Goal: Task Accomplishment & Management: Use online tool/utility

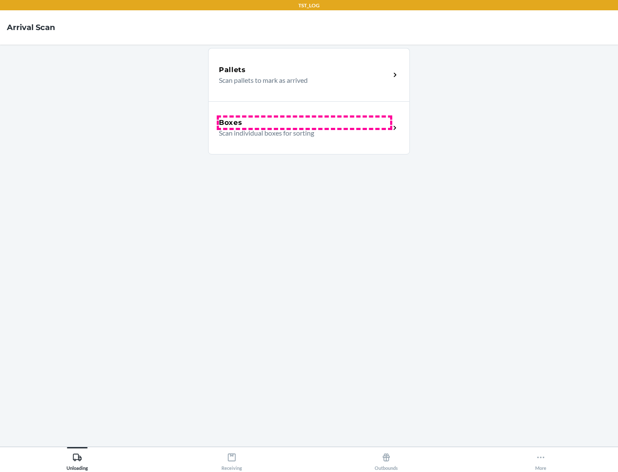
click at [304, 123] on div "Boxes" at bounding box center [304, 123] width 171 height 10
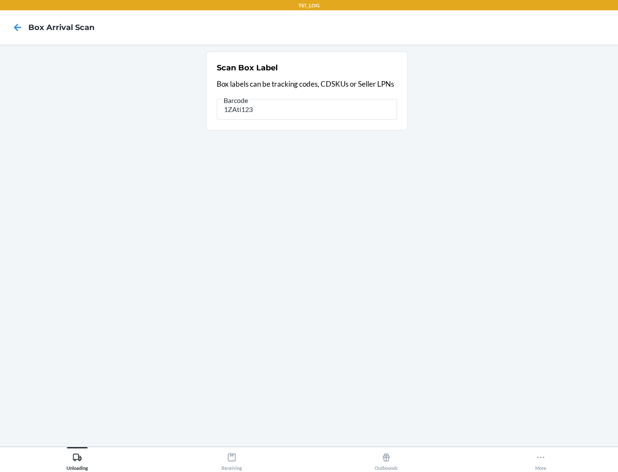
type input "1ZAti123"
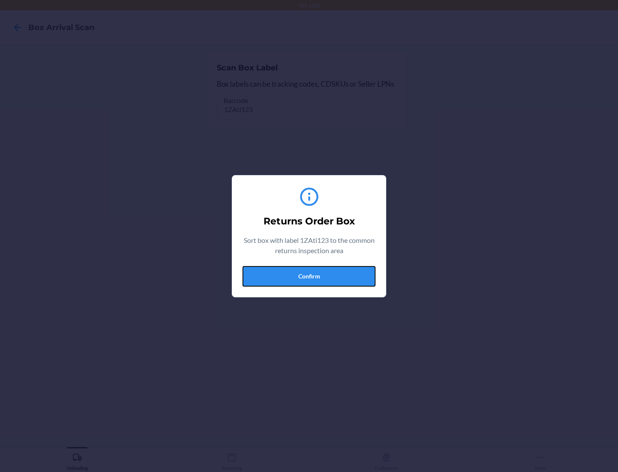
click at [309, 276] on button "Confirm" at bounding box center [308, 276] width 133 height 21
